Goal: Navigation & Orientation: Find specific page/section

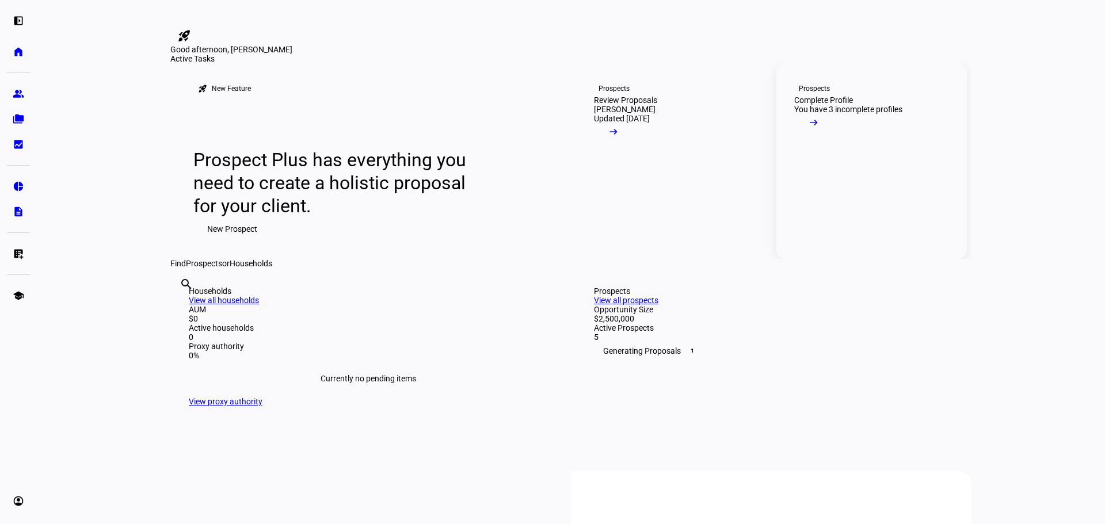
click at [864, 114] on div "You have 3 incomplete profiles" at bounding box center [848, 109] width 108 height 9
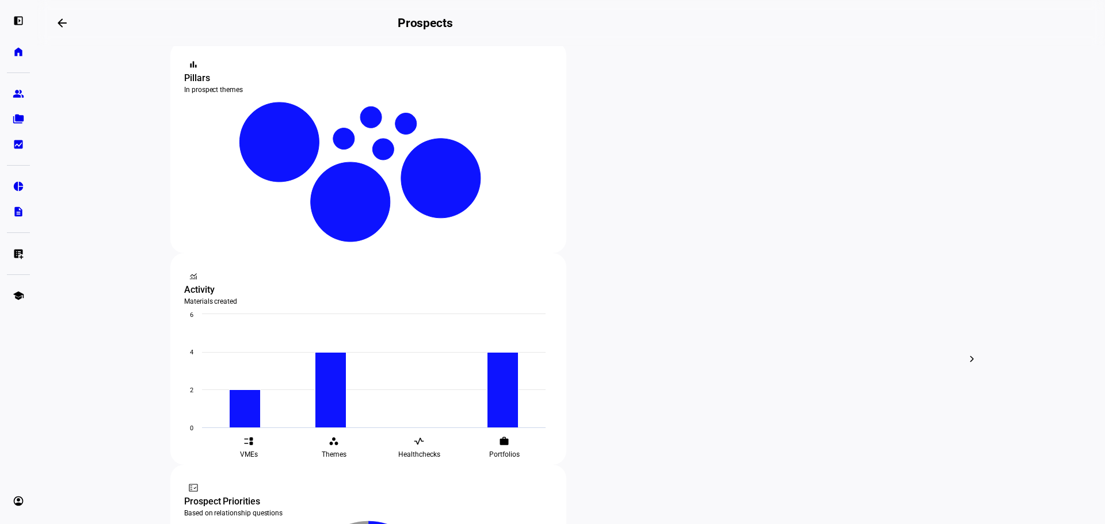
scroll to position [288, 0]
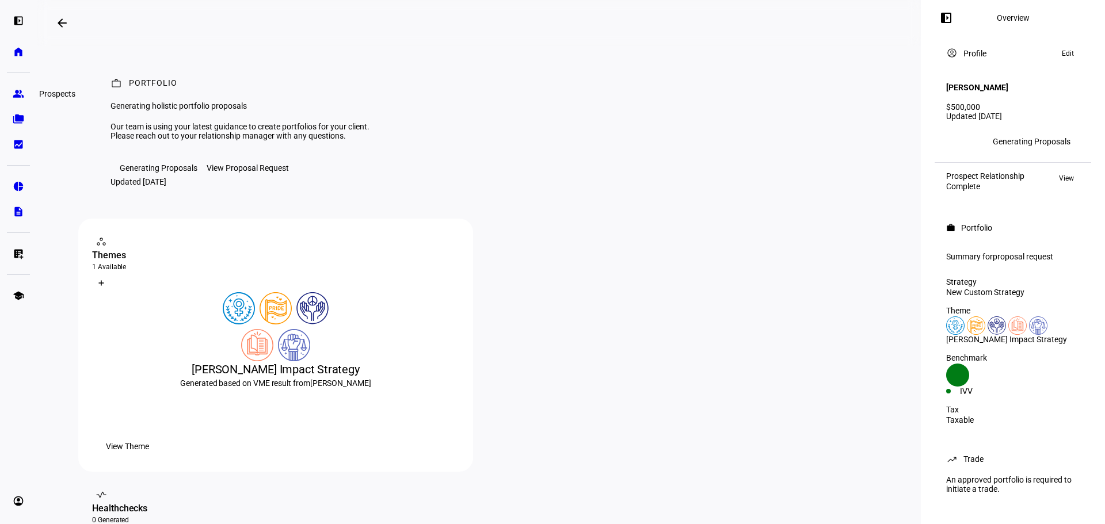
click at [22, 89] on eth-mat-symbol "group" at bounding box center [19, 94] width 12 height 12
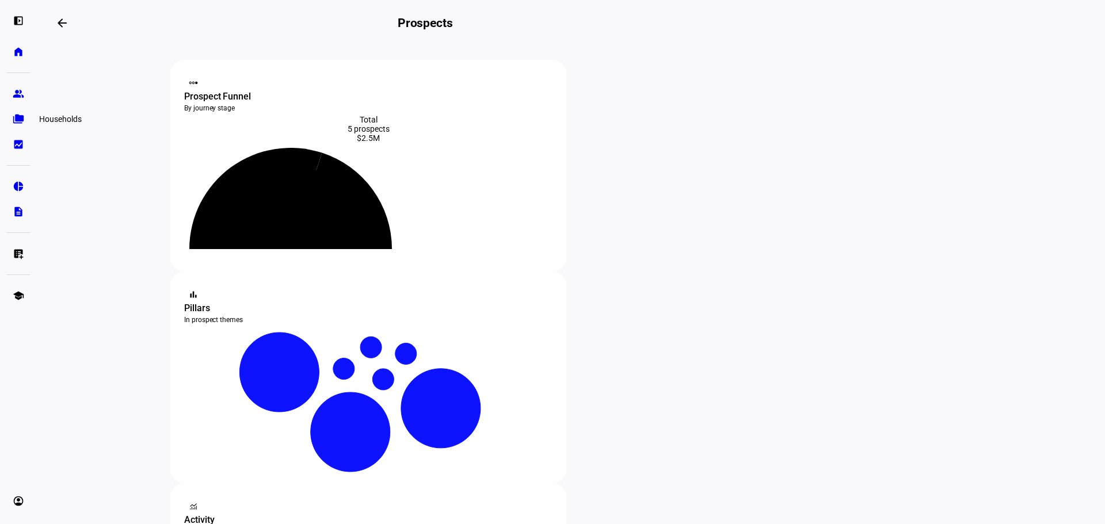
click at [16, 119] on eth-mat-symbol "folder_copy" at bounding box center [19, 119] width 12 height 12
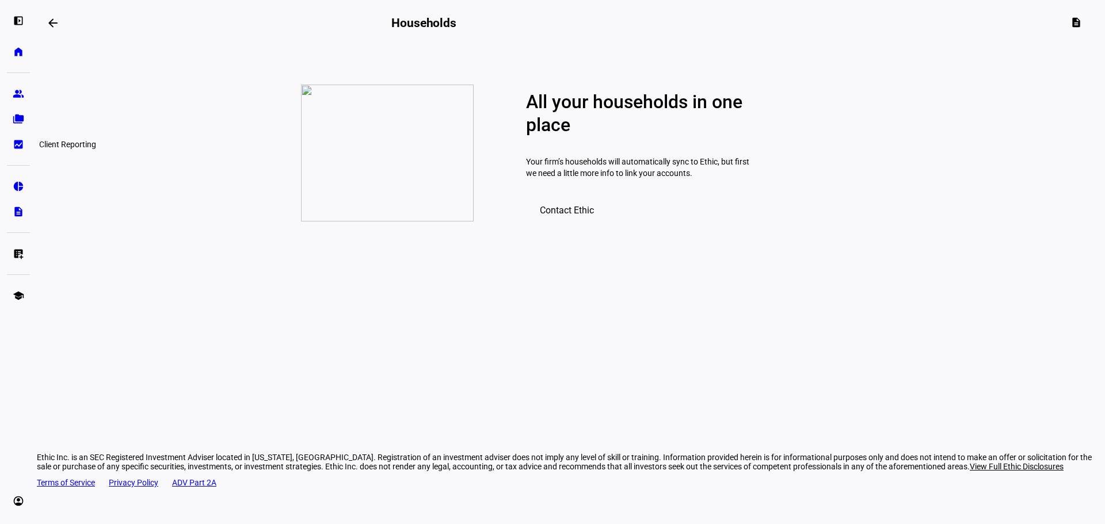
click at [17, 145] on eth-mat-symbol "bid_landscape" at bounding box center [19, 145] width 12 height 12
